Goal: Task Accomplishment & Management: Use online tool/utility

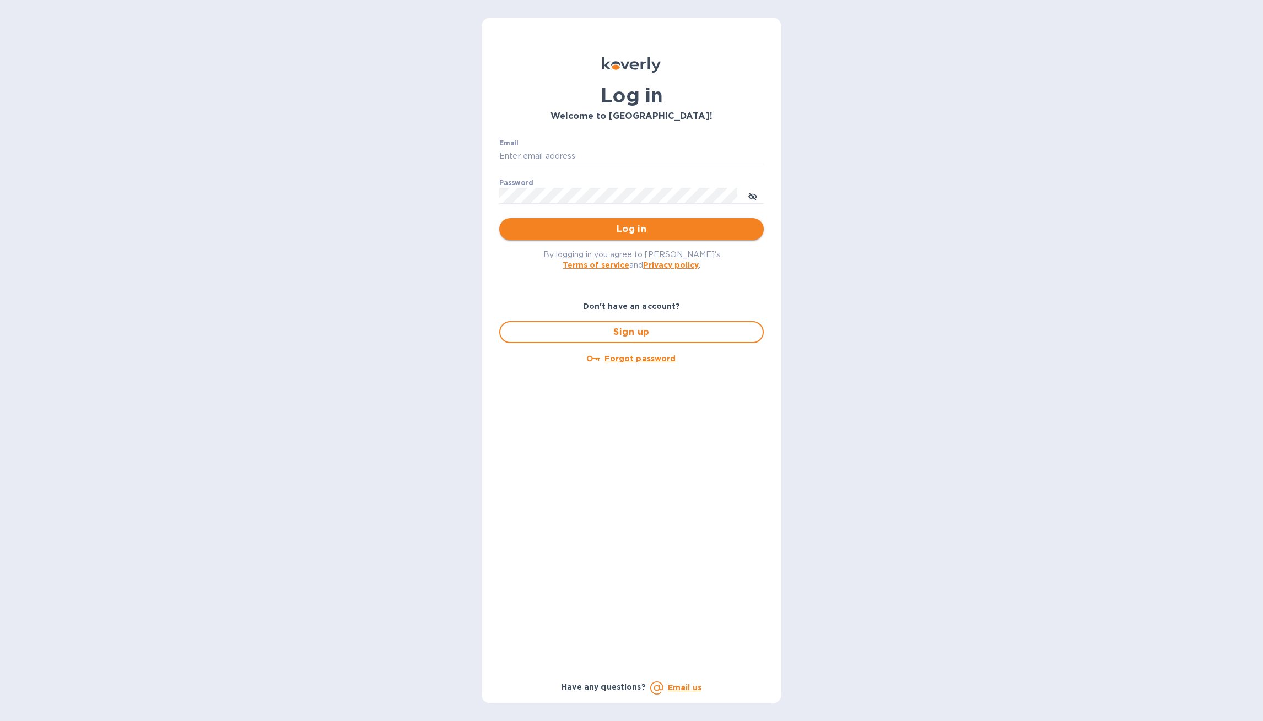
type input "hello@wargamesatlantic.com"
click at [651, 226] on span "Log in" at bounding box center [631, 229] width 247 height 13
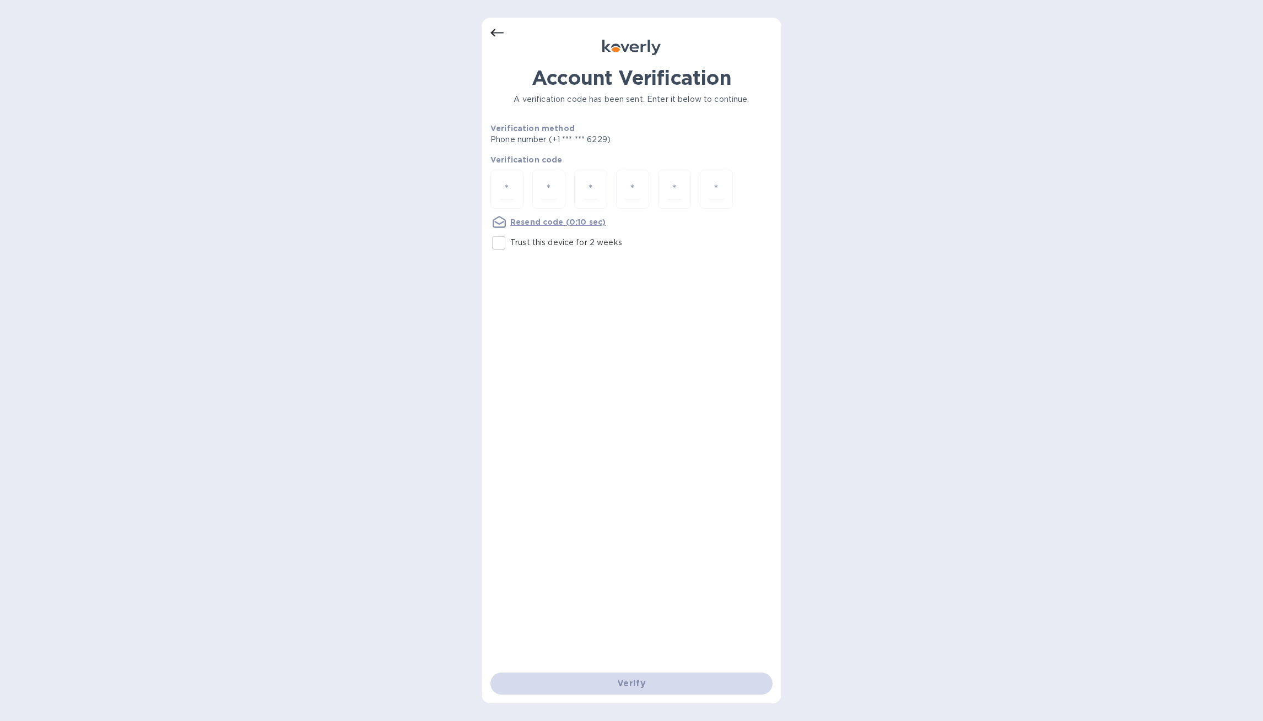
click at [504, 242] on input "Trust this device for 2 weeks" at bounding box center [498, 242] width 23 height 23
checkbox input "true"
click at [514, 185] on div at bounding box center [506, 189] width 33 height 39
type input "8"
type input "0"
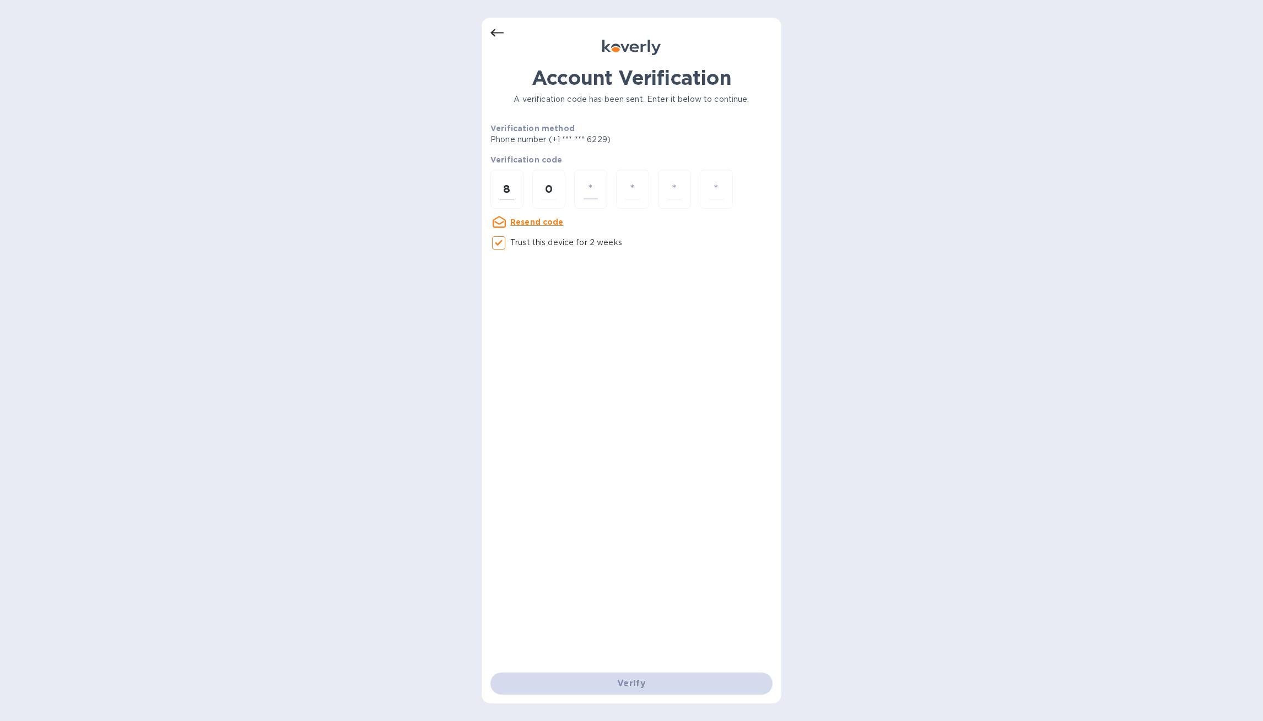
type input "4"
type input "2"
type input "4"
type input "2"
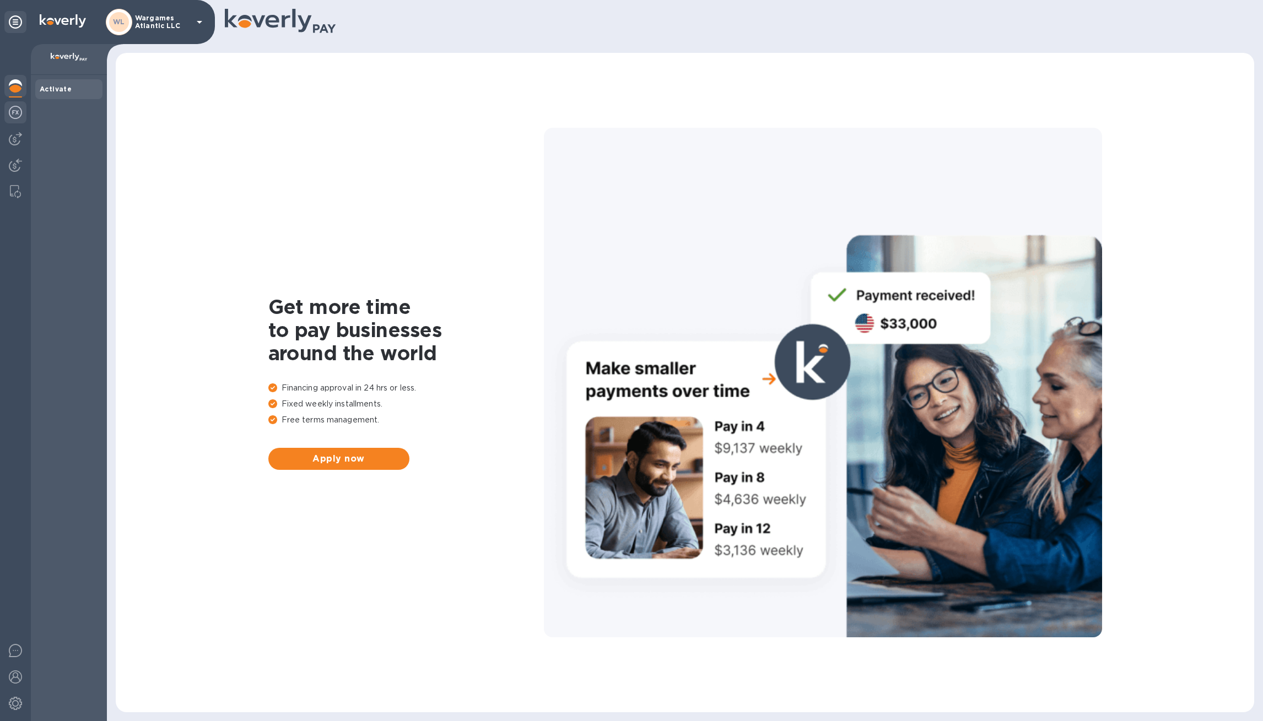
click at [22, 110] on div at bounding box center [15, 113] width 22 height 24
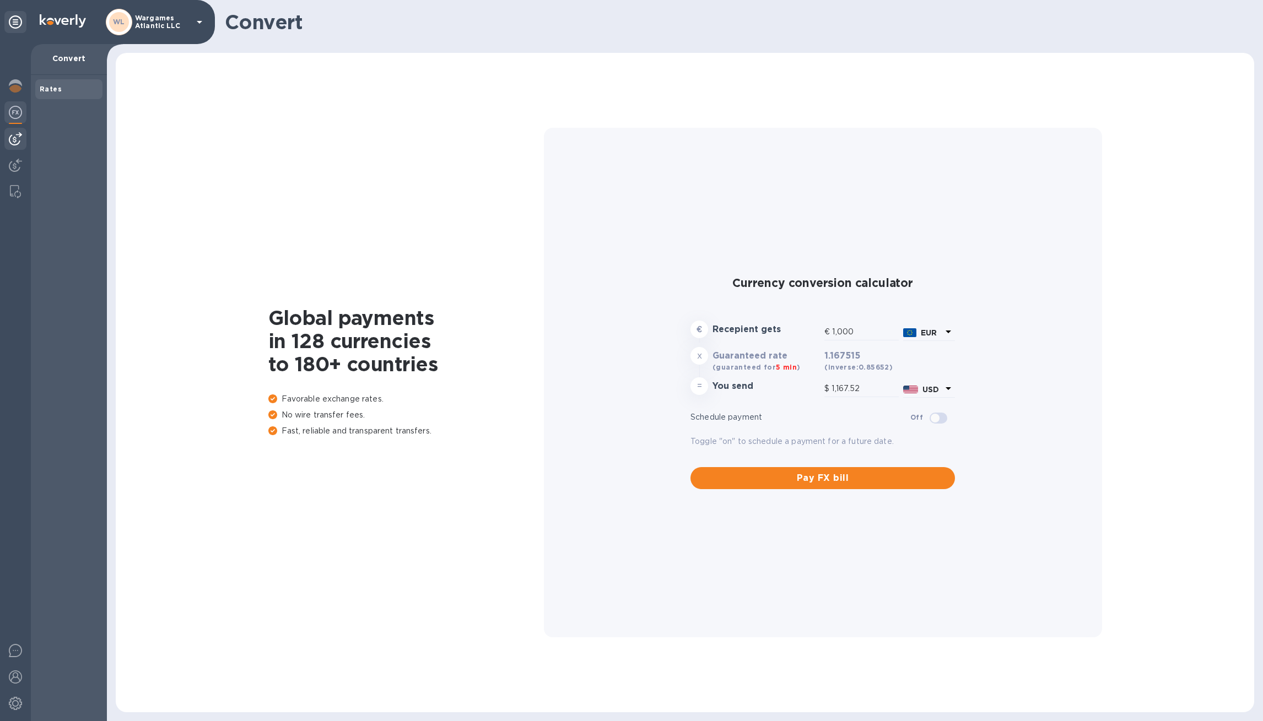
click at [25, 132] on div at bounding box center [15, 139] width 22 height 22
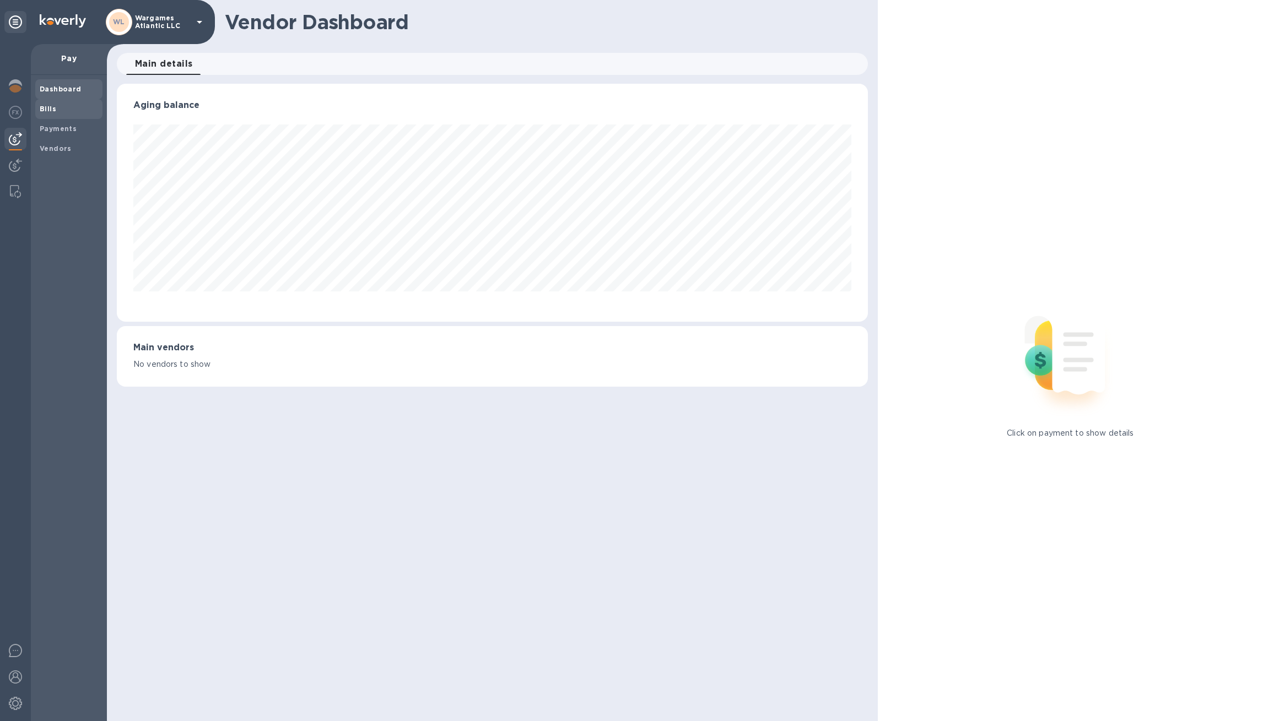
scroll to position [238, 750]
click at [60, 142] on div "Vendors" at bounding box center [68, 149] width 67 height 20
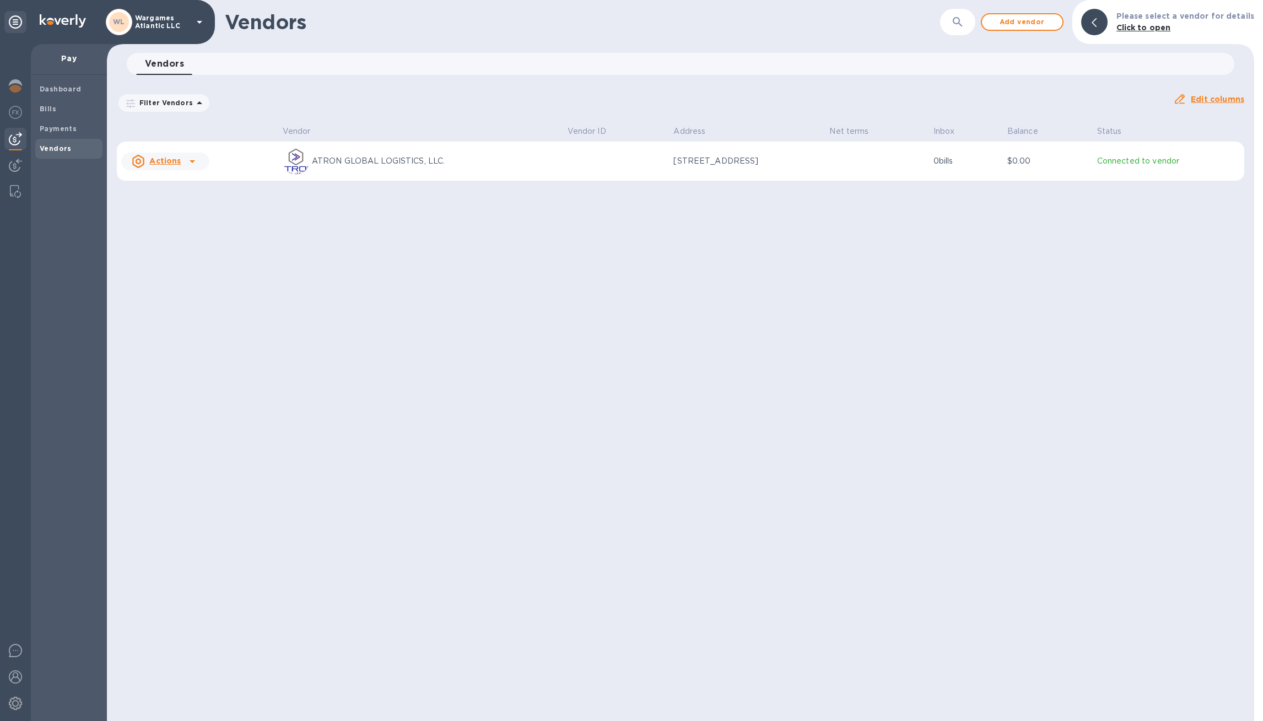
click at [169, 156] on u "Actions" at bounding box center [164, 160] width 31 height 9
click at [174, 210] on b "Add new bill" at bounding box center [177, 206] width 51 height 9
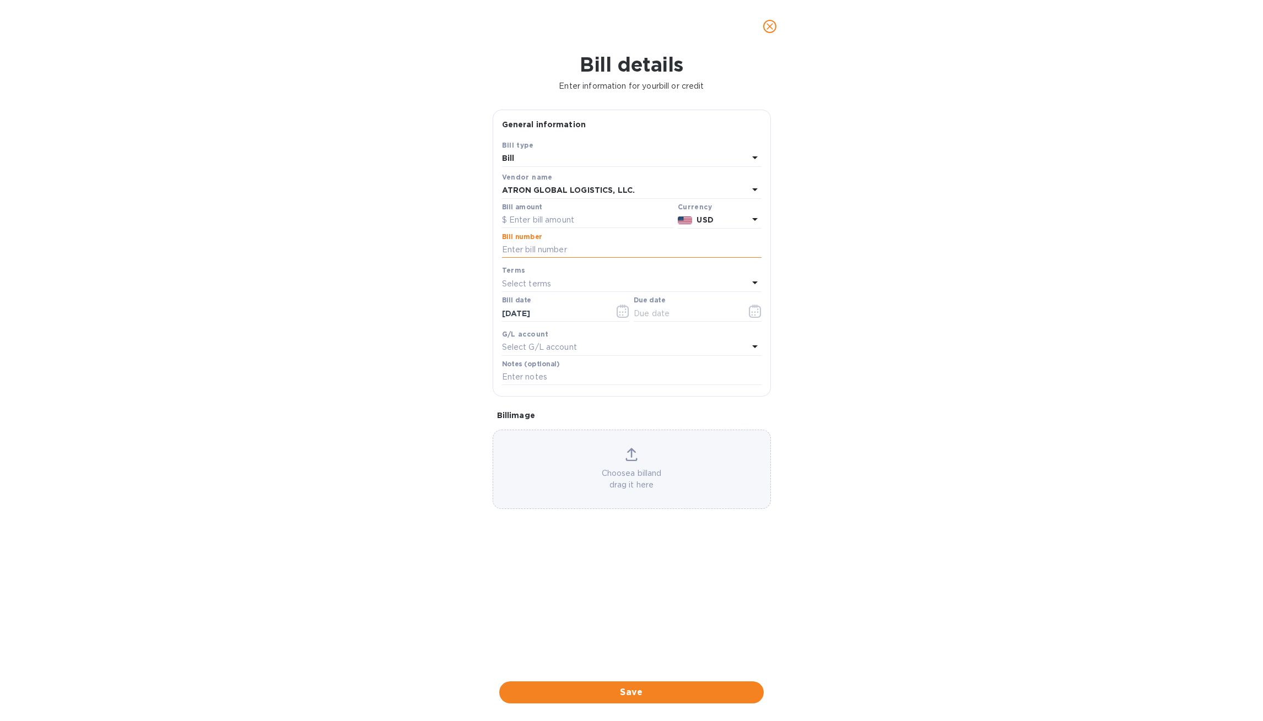
click at [546, 248] on input "text" at bounding box center [631, 250] width 259 height 17
paste input "S00002847"
type input "S00002847"
click at [548, 225] on input "text" at bounding box center [587, 220] width 171 height 17
type input "950"
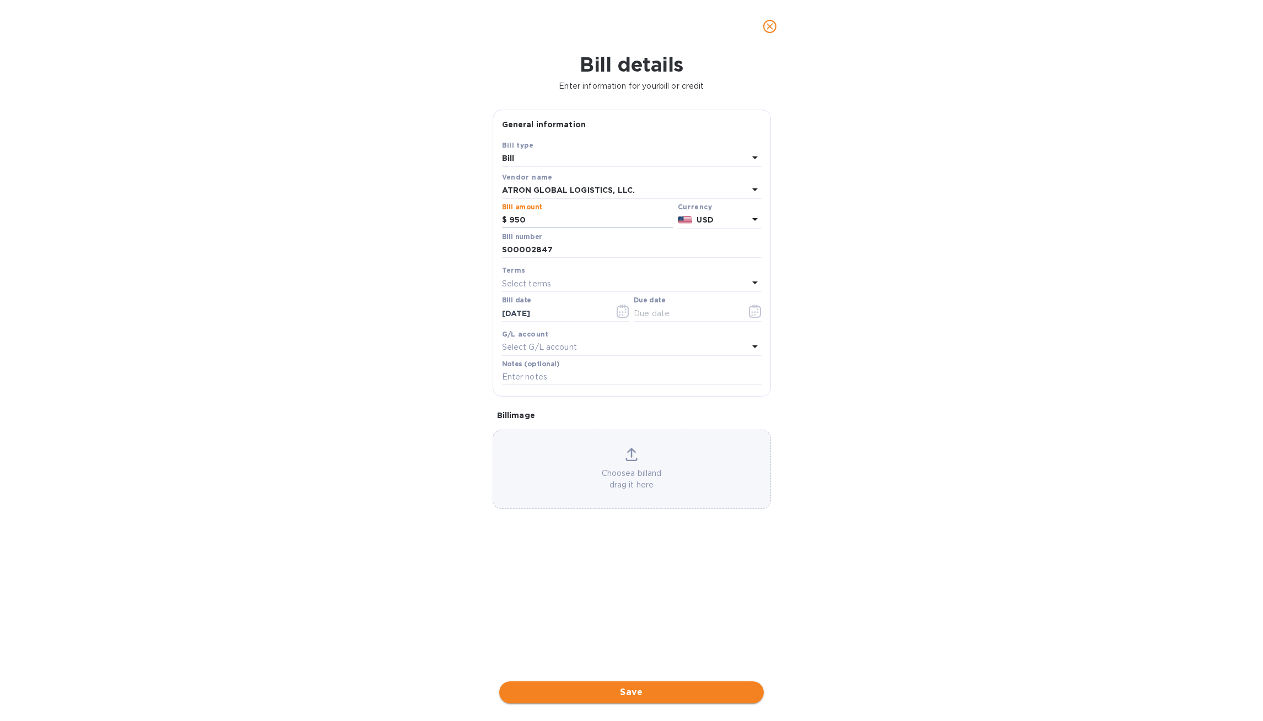
click at [686, 701] on button "Save" at bounding box center [631, 692] width 264 height 22
click at [750, 312] on icon "button" at bounding box center [755, 311] width 13 height 13
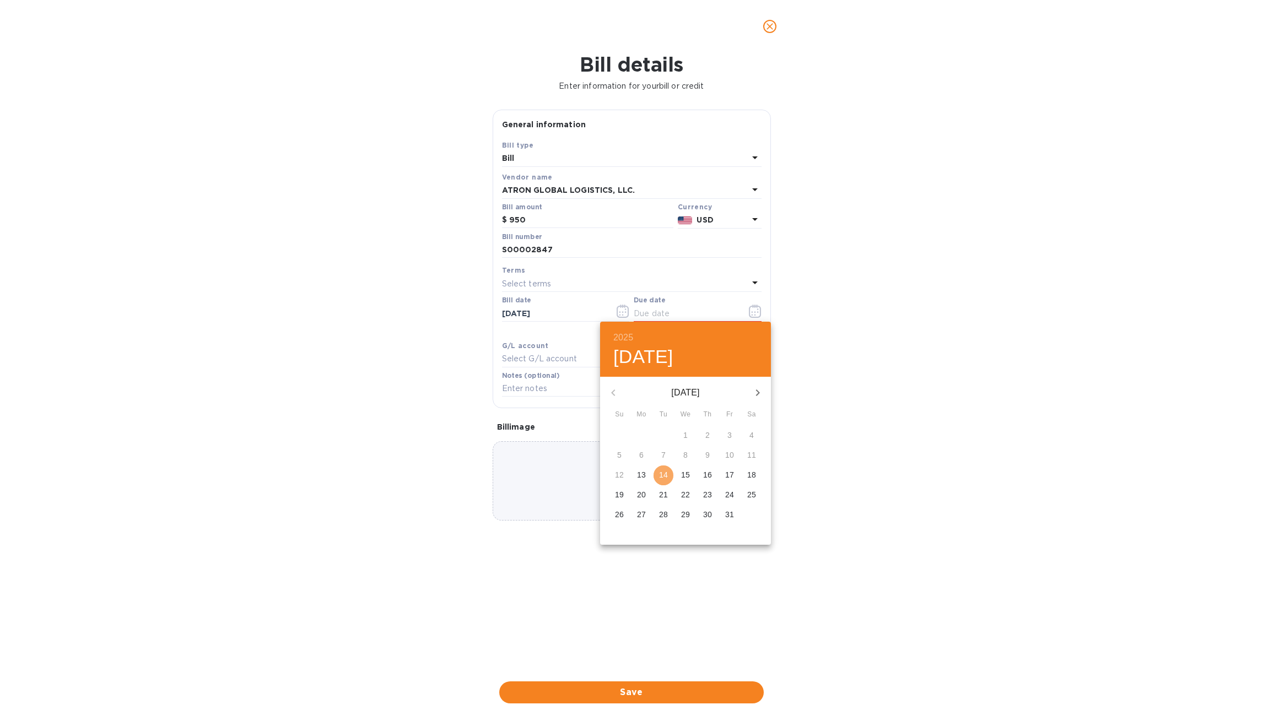
click at [658, 474] on span "14" at bounding box center [663, 474] width 20 height 11
type input "[DATE]"
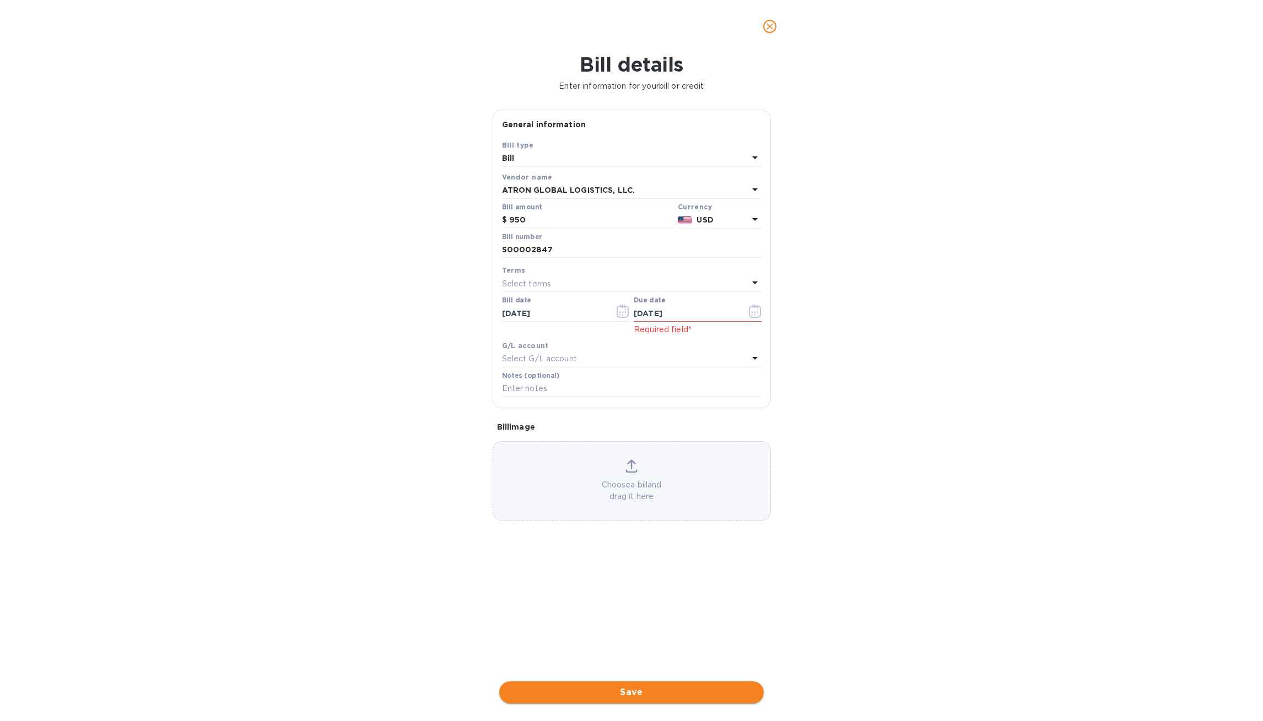
click at [675, 695] on span "Save" at bounding box center [631, 692] width 247 height 13
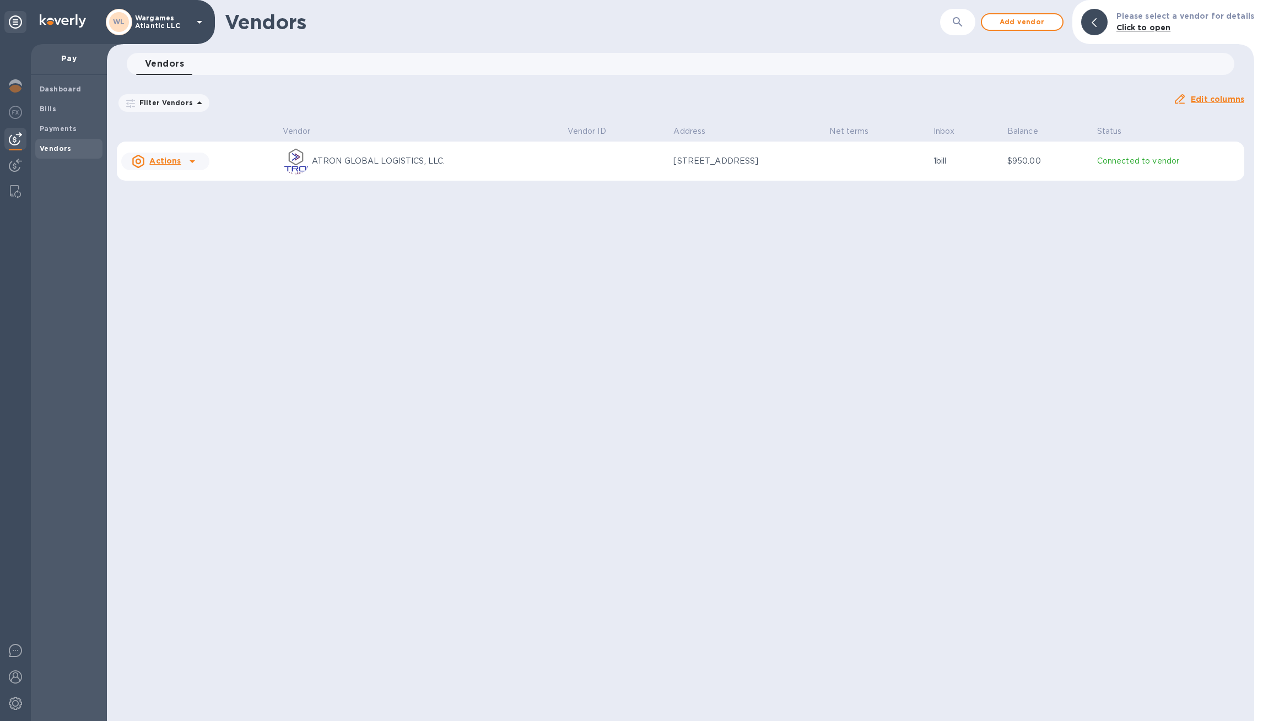
click at [181, 165] on div "Actions" at bounding box center [155, 162] width 53 height 18
click at [219, 148] on div at bounding box center [631, 360] width 1263 height 721
click at [171, 155] on div "Actions" at bounding box center [156, 161] width 49 height 13
click at [209, 146] on div at bounding box center [631, 360] width 1263 height 721
click at [52, 109] on b "Bills" at bounding box center [48, 109] width 17 height 8
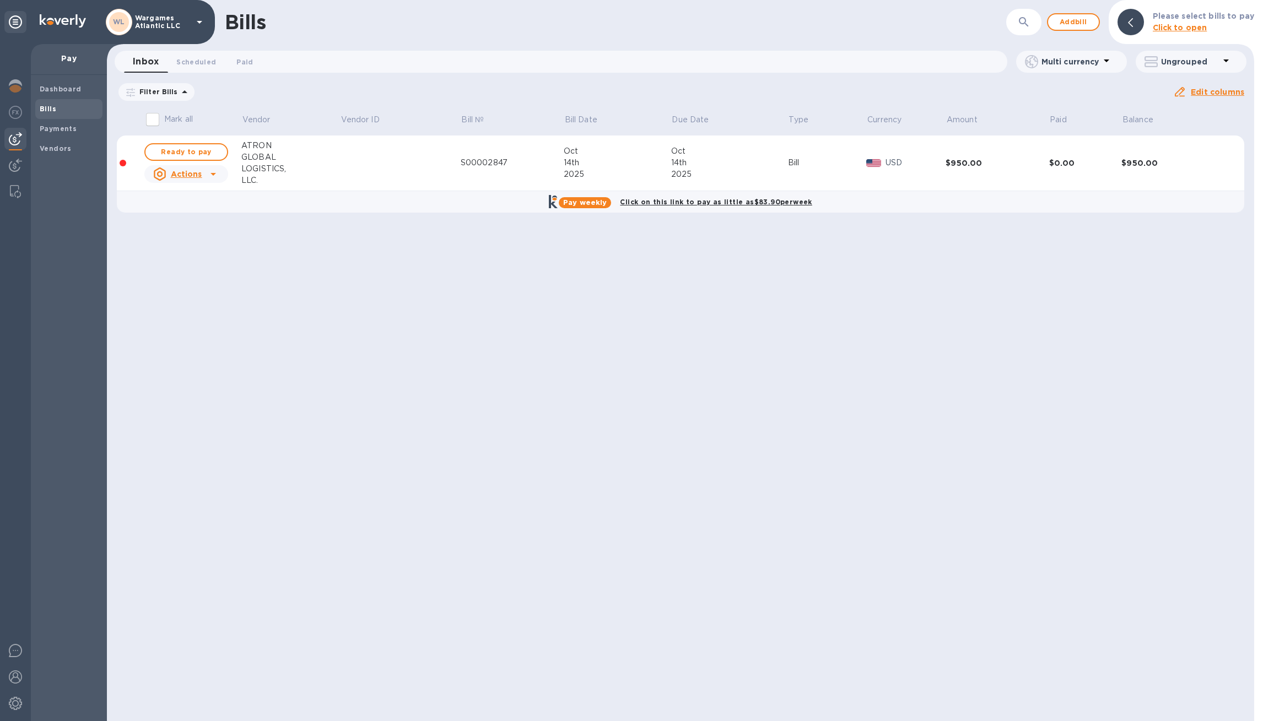
click at [191, 181] on div "Actions" at bounding box center [177, 174] width 53 height 18
click at [204, 150] on div at bounding box center [631, 360] width 1263 height 721
click at [187, 150] on span "Ready to pay" at bounding box center [186, 151] width 64 height 13
checkbox input "true"
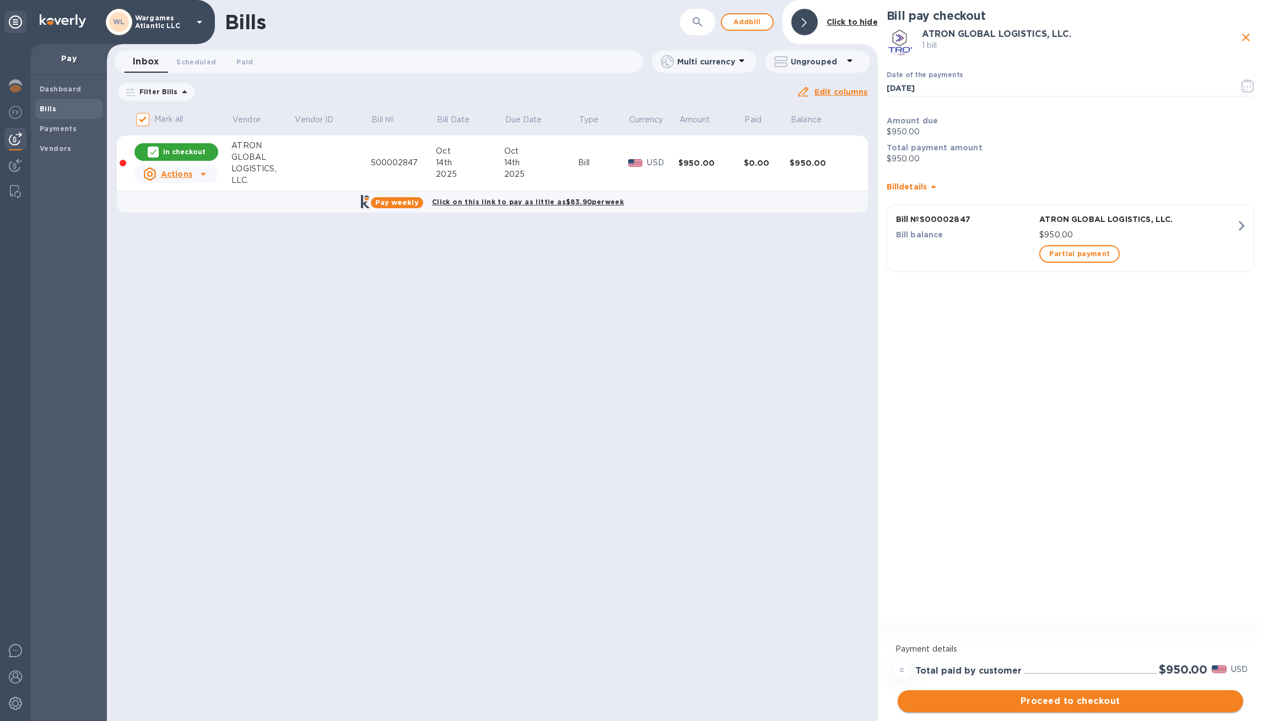
click at [1114, 697] on span "Proceed to checkout" at bounding box center [1070, 701] width 328 height 13
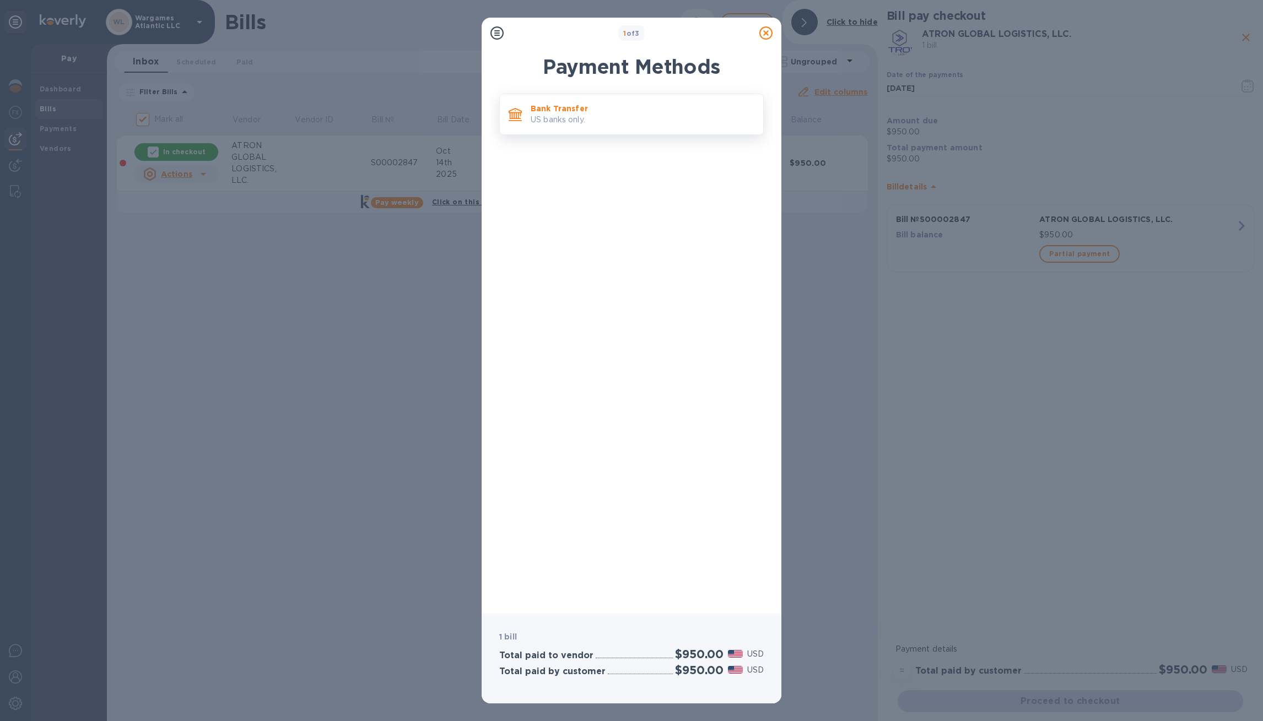
click at [663, 100] on div "Bank Transfer US banks only." at bounding box center [642, 114] width 232 height 31
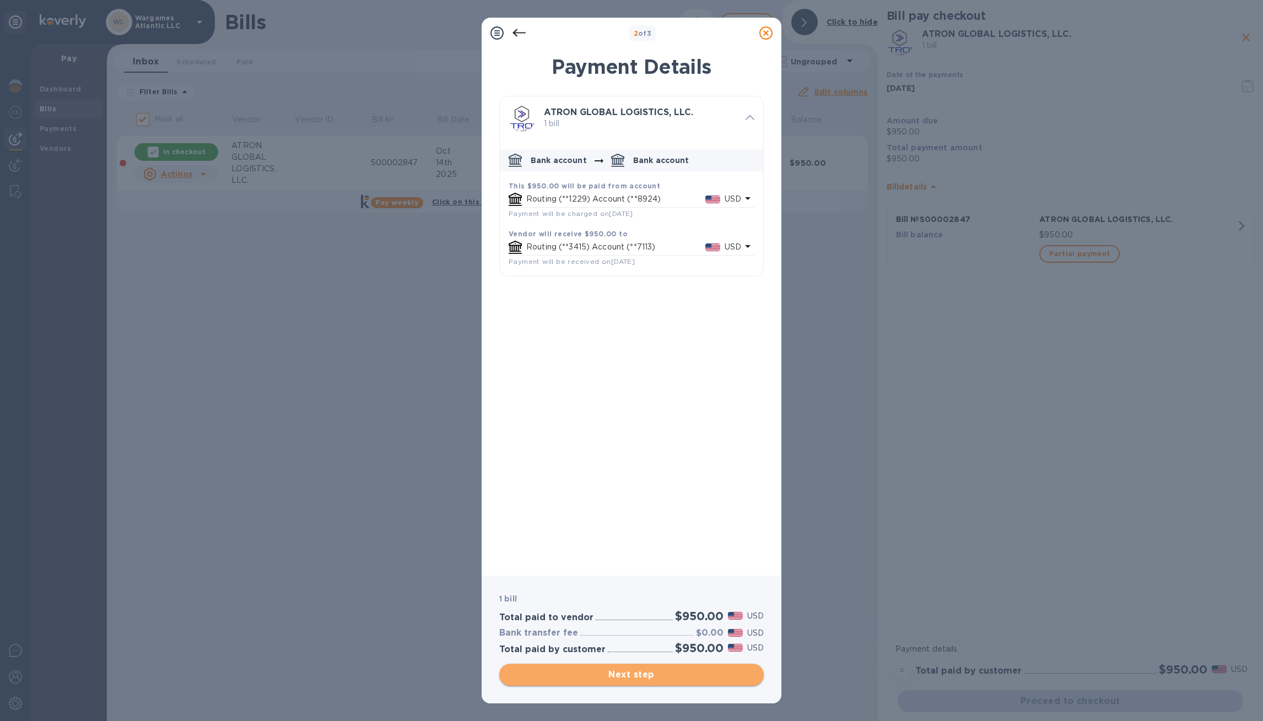
click at [633, 681] on button "Next step" at bounding box center [631, 675] width 264 height 22
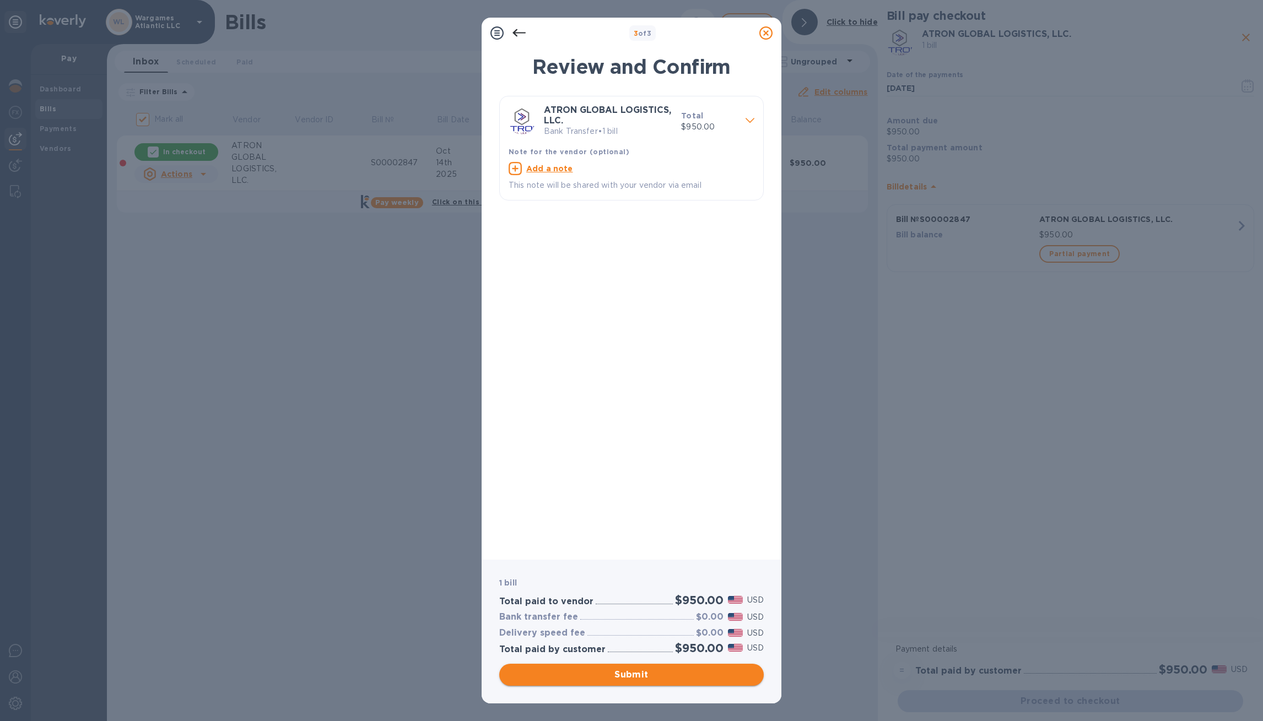
click at [608, 670] on span "Submit" at bounding box center [631, 674] width 247 height 13
